Goal: Transaction & Acquisition: Purchase product/service

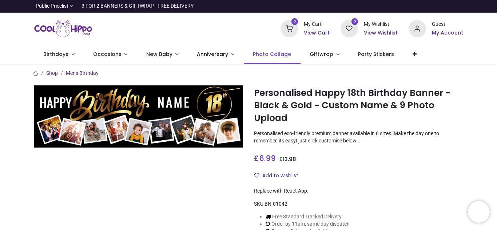
click at [276, 56] on span "Photo Collage" at bounding box center [272, 54] width 38 height 7
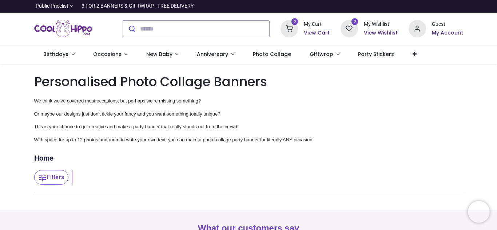
click at [323, 88] on h1 "Personalised Photo Collage Banners" at bounding box center [248, 82] width 429 height 18
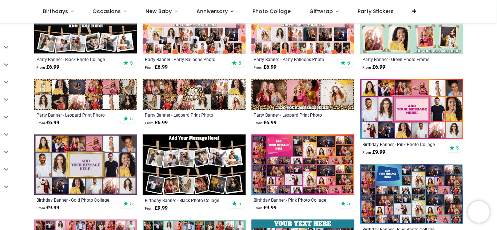
scroll to position [276, 0]
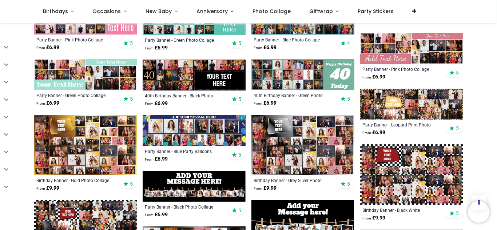
scroll to position [495, 0]
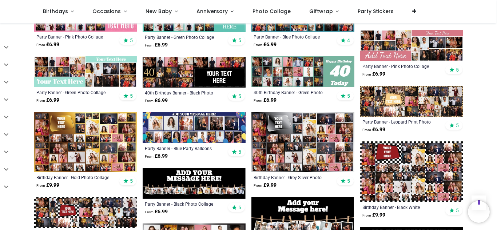
click at [412, 49] on img at bounding box center [411, 45] width 103 height 31
